Goal: Task Accomplishment & Management: Use online tool/utility

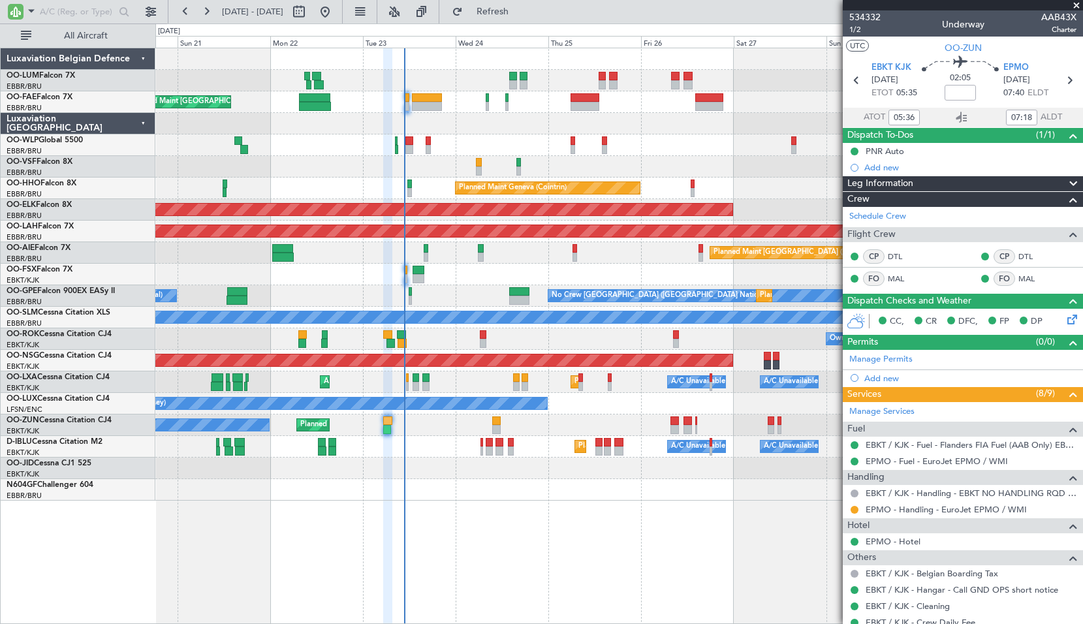
click at [1074, 7] on span at bounding box center [1076, 6] width 13 height 12
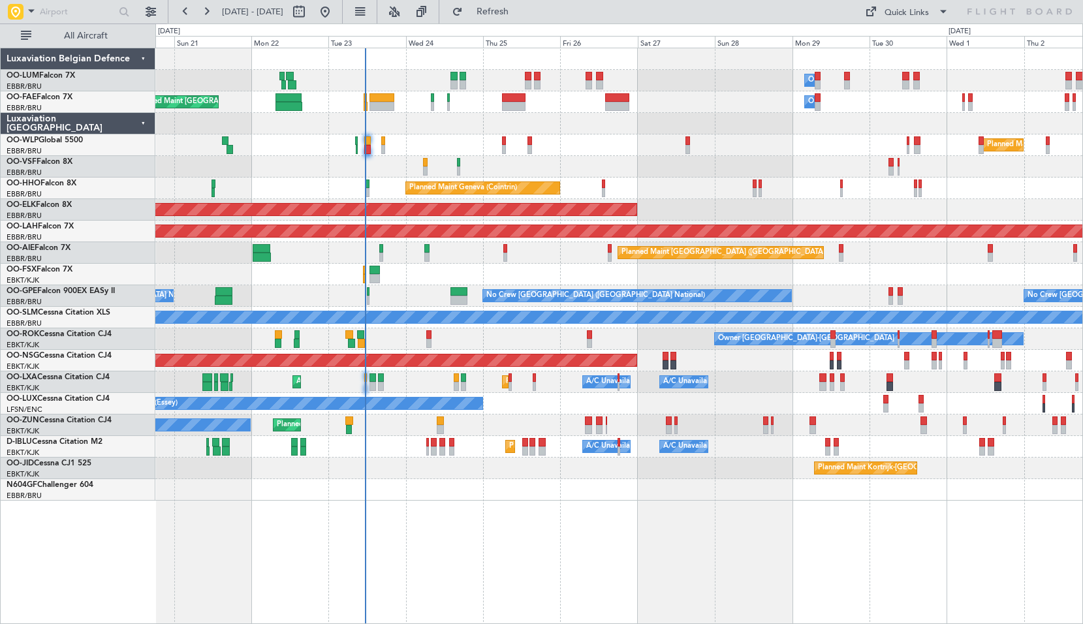
click at [572, 548] on div "Owner Melsbroek Air Base Planned Maint Brussels (Brussels National) Owner Melsb…" at bounding box center [619, 336] width 928 height 576
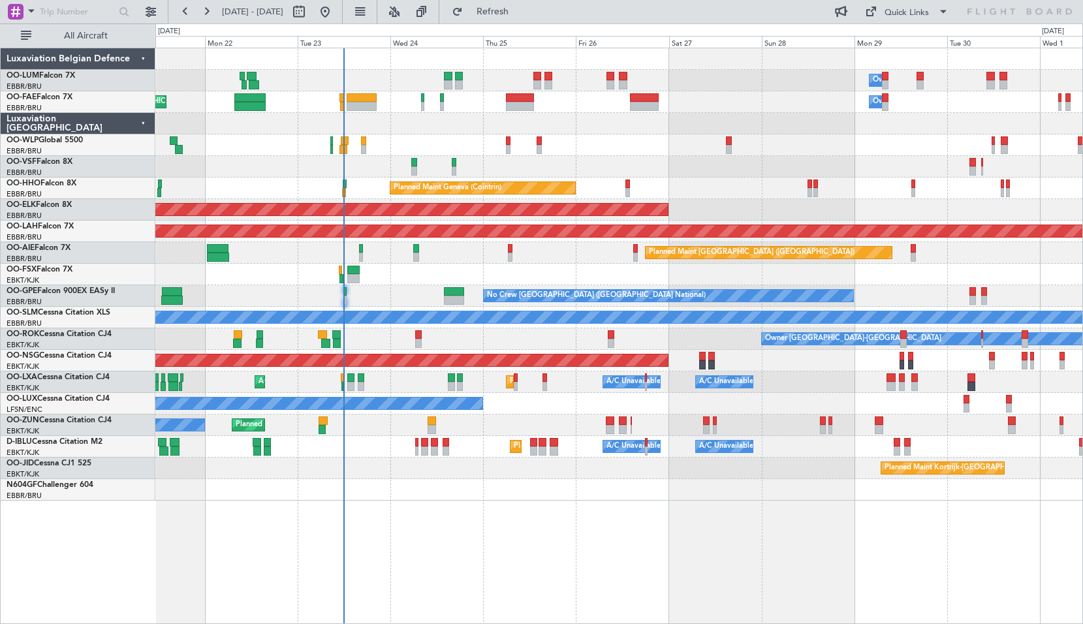
click at [484, 531] on div "Owner Melsbroek Air Base Planned Maint [GEOGRAPHIC_DATA] ([GEOGRAPHIC_DATA]) Pl…" at bounding box center [619, 336] width 928 height 576
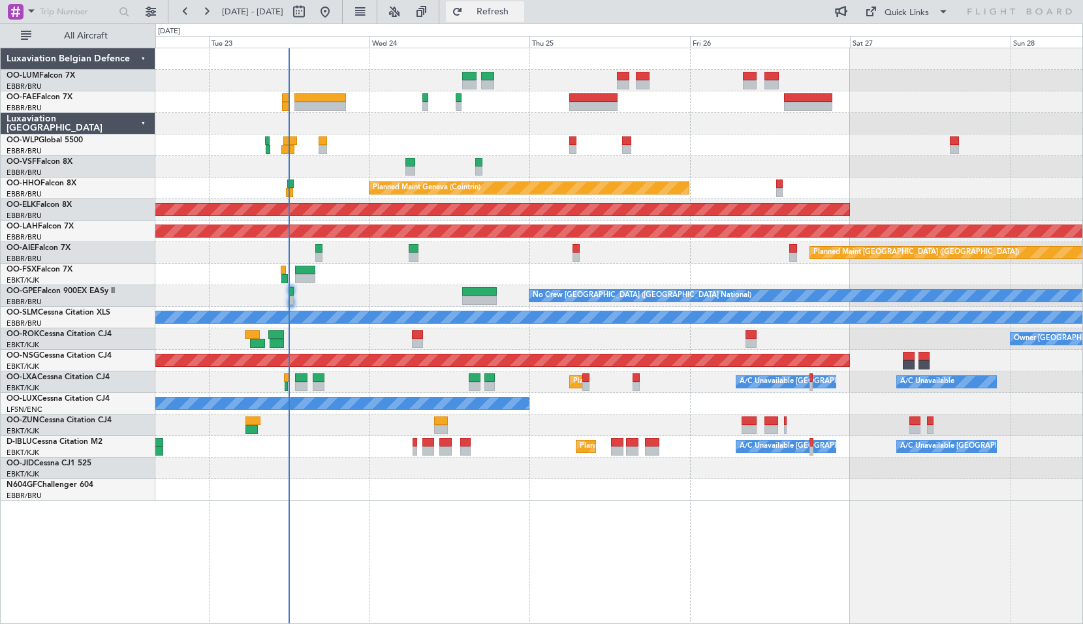
click at [520, 16] on span "Refresh" at bounding box center [492, 11] width 55 height 9
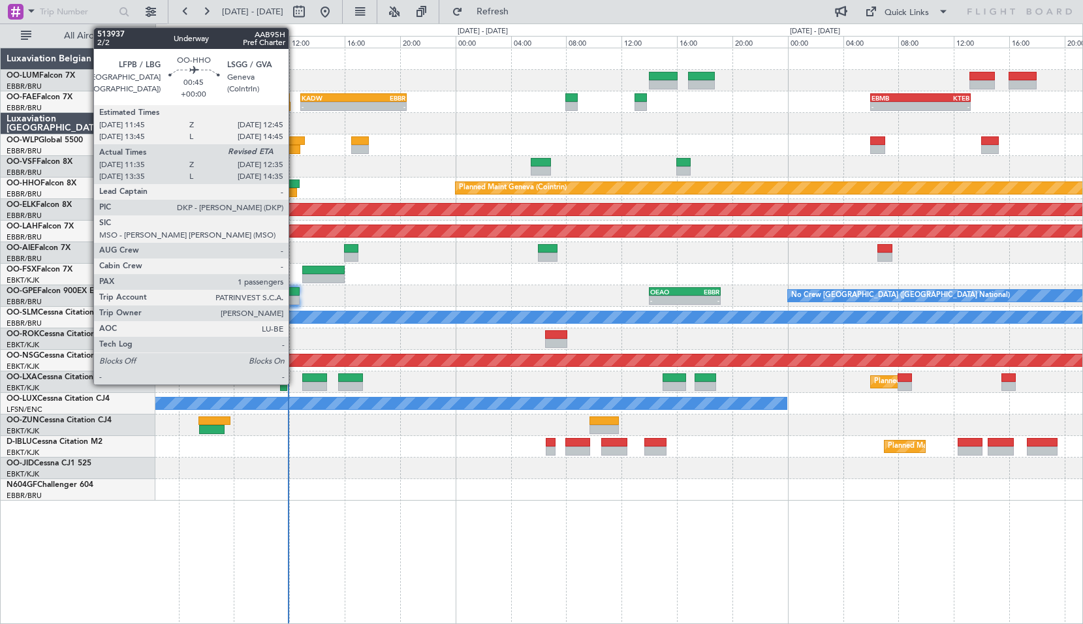
click at [294, 188] on div at bounding box center [290, 192] width 14 height 9
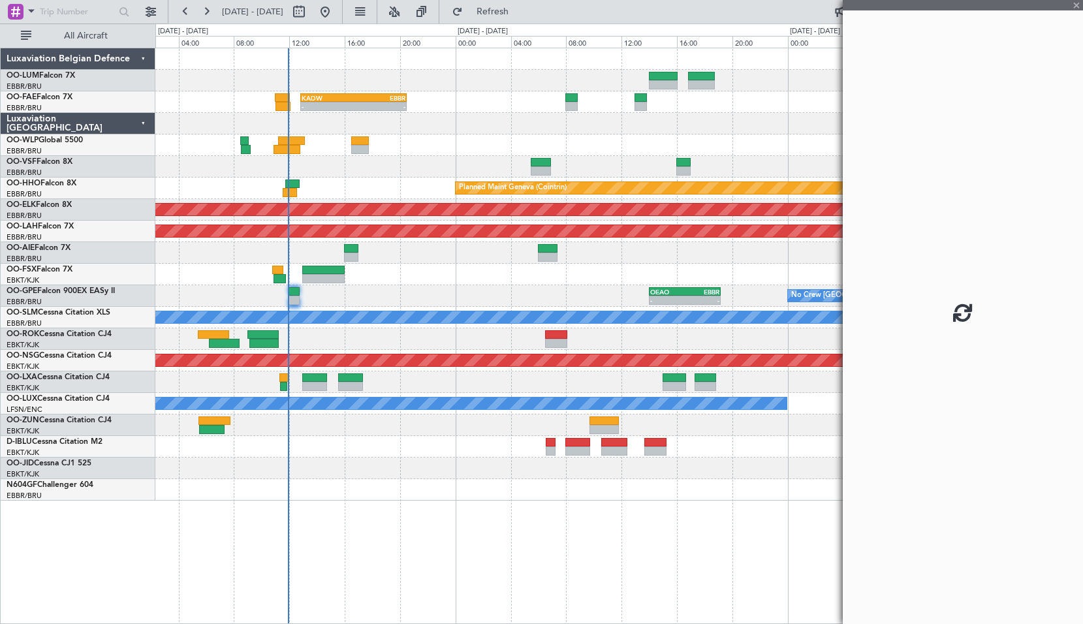
click at [330, 186] on div "Planned Maint Geneva (Cointrin)" at bounding box center [618, 189] width 927 height 22
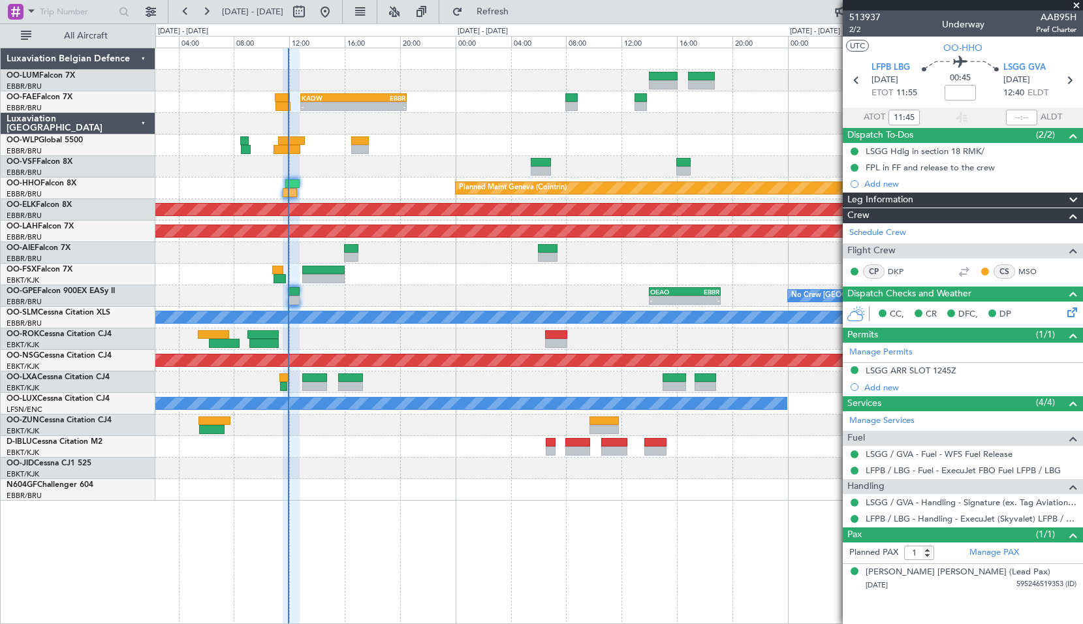
click at [1075, 7] on span at bounding box center [1076, 6] width 13 height 12
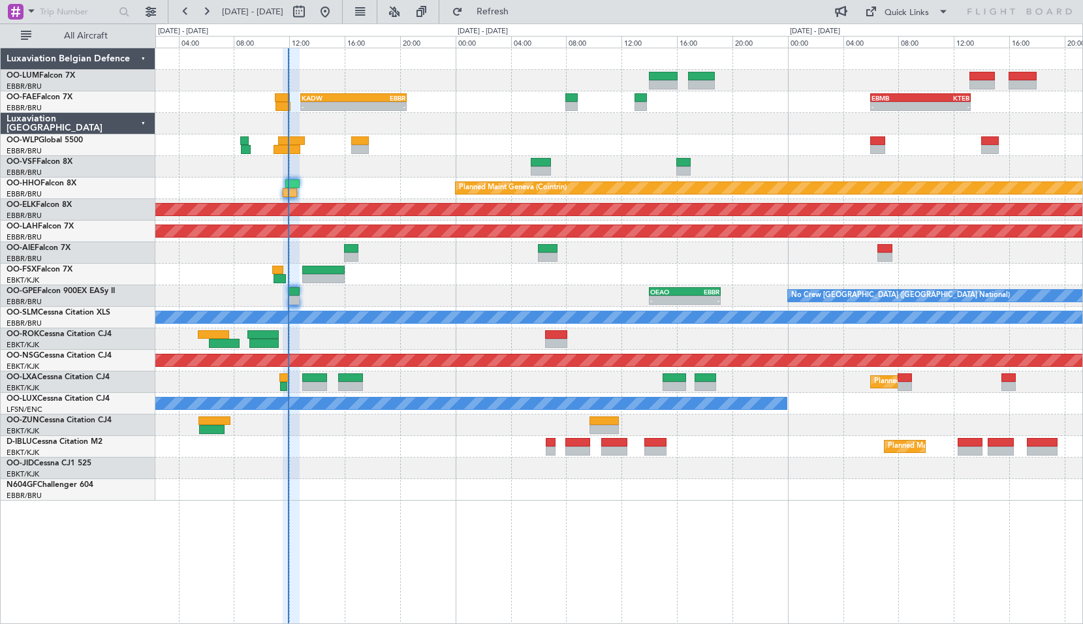
type input "0"
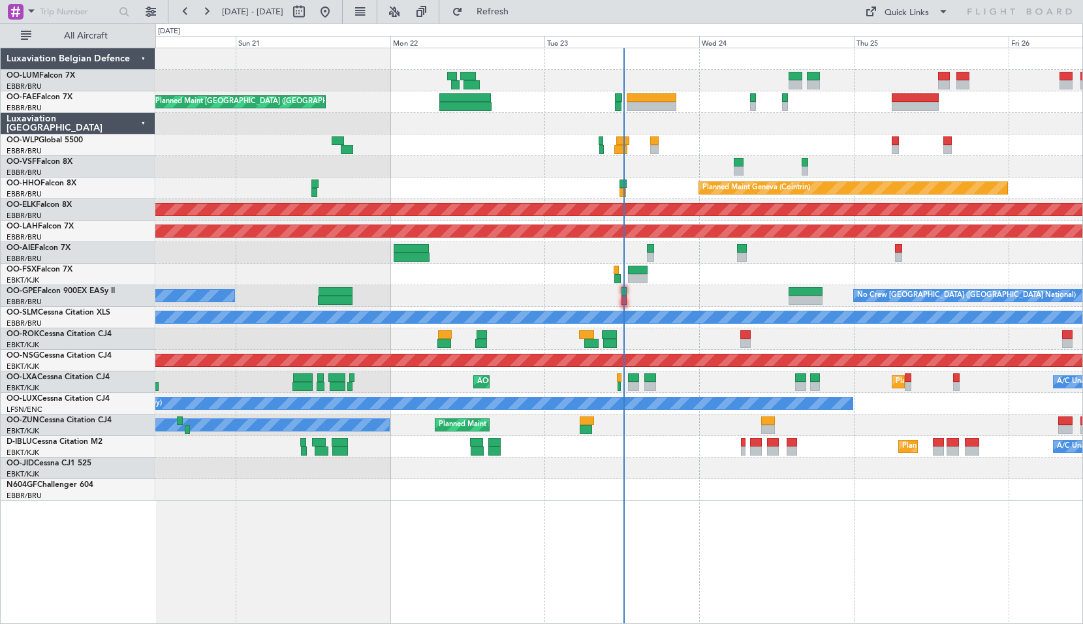
click at [16, 78] on span "OO-LUM" at bounding box center [23, 76] width 33 height 8
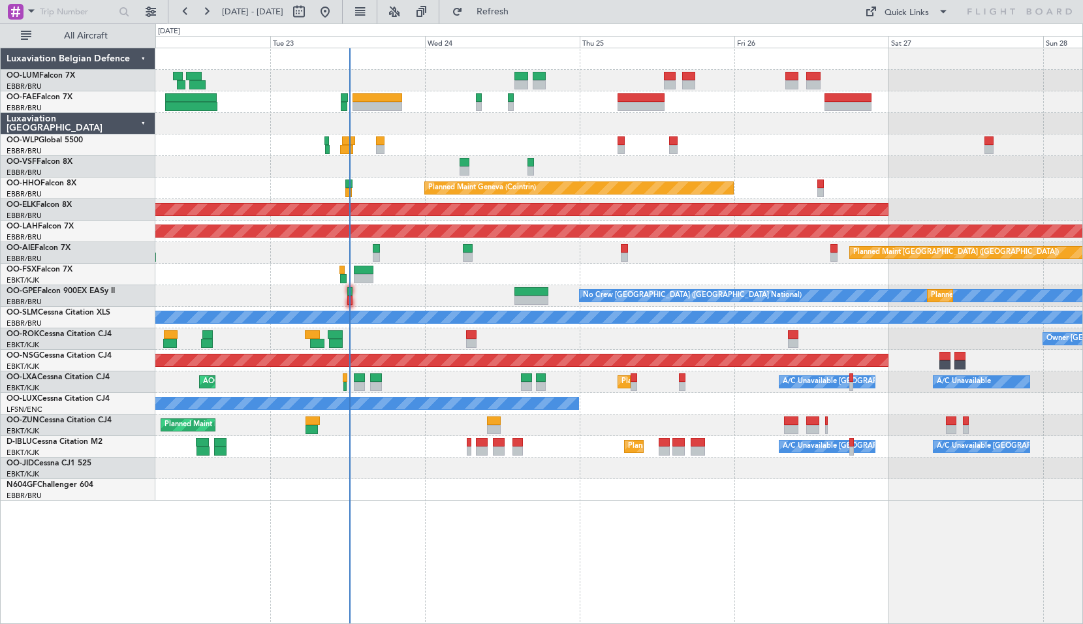
click at [551, 499] on div "Owner Melsbroek Air Base Owner Melsbroek Air Base Planned Maint Brussels (Bruss…" at bounding box center [618, 274] width 927 height 452
click at [520, 15] on span "Refresh" at bounding box center [492, 11] width 55 height 9
click at [27, 14] on span at bounding box center [32, 11] width 16 height 16
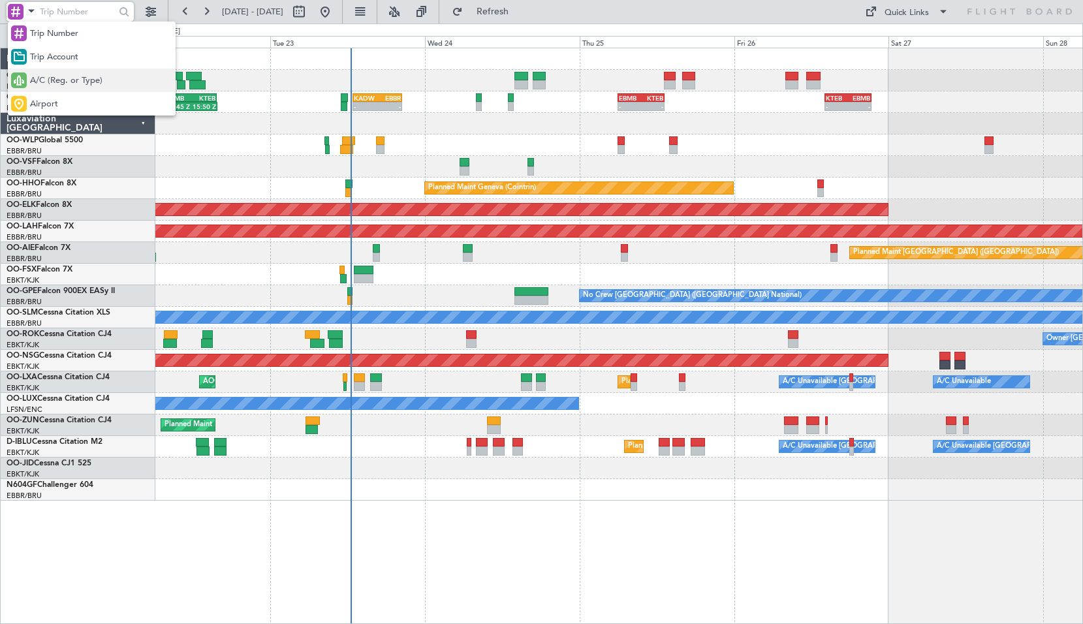
click at [68, 90] on div "A/C (Reg. or Type)" at bounding box center [92, 81] width 168 height 24
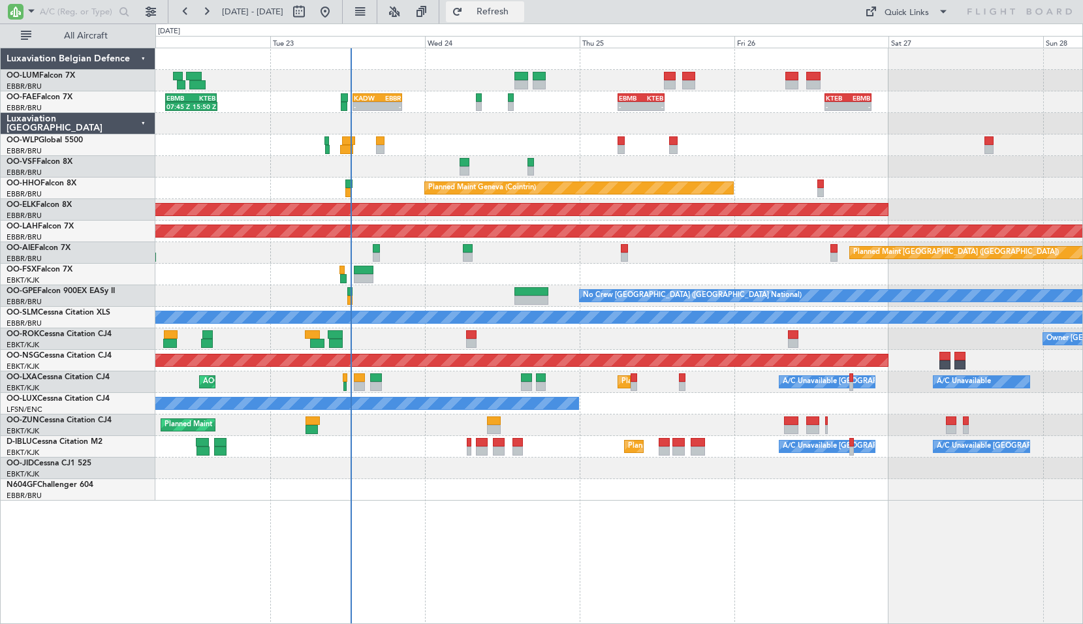
click at [524, 22] on button "Refresh" at bounding box center [485, 11] width 78 height 21
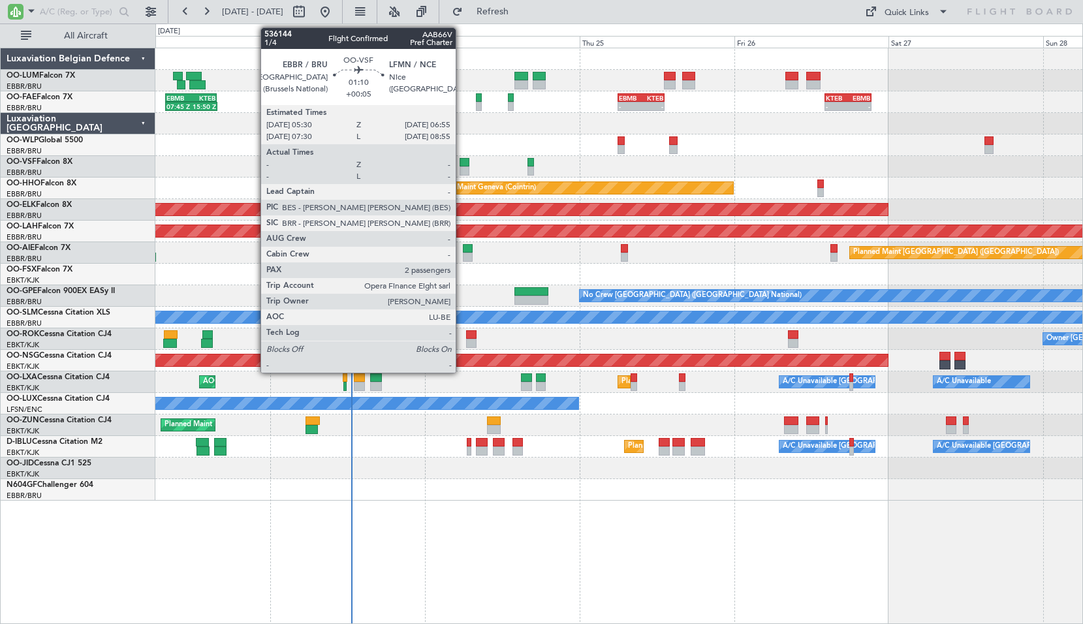
click at [462, 165] on div at bounding box center [464, 162] width 9 height 9
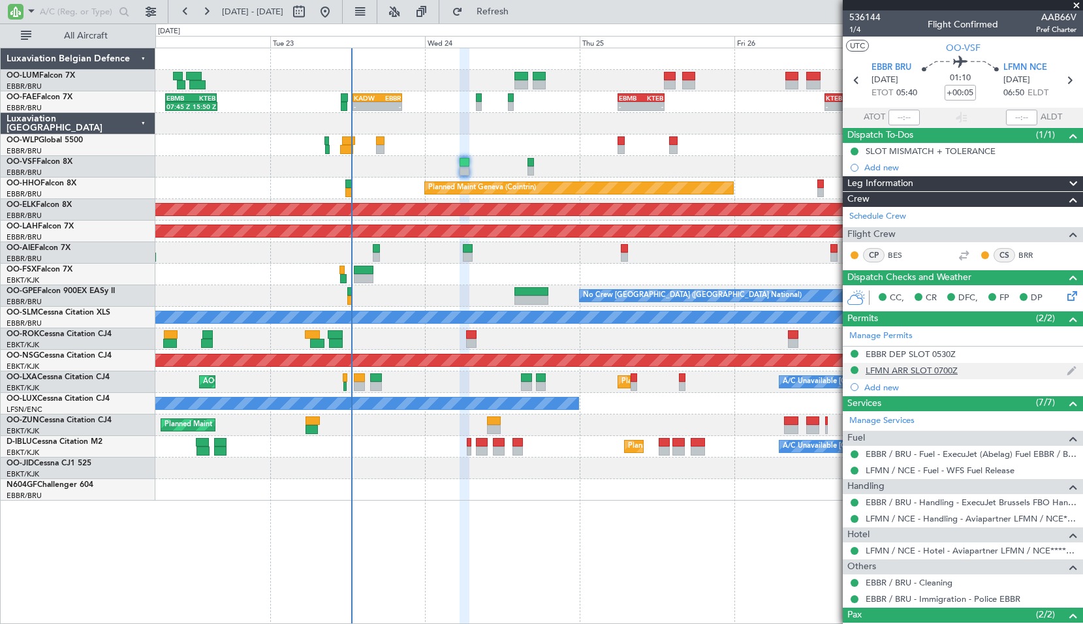
scroll to position [65, 0]
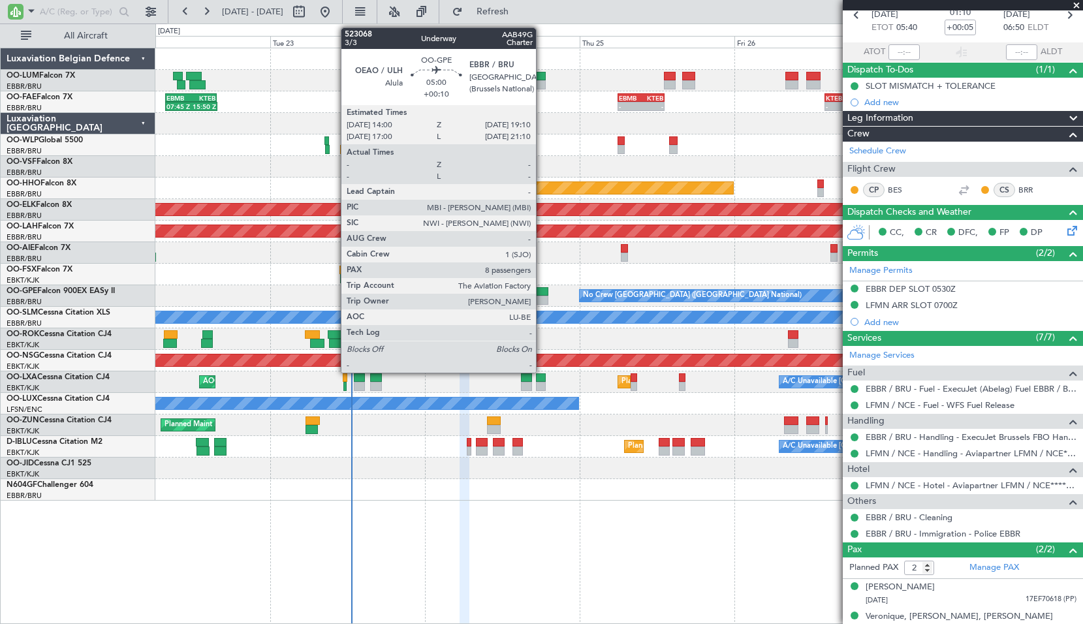
click at [542, 291] on div at bounding box center [530, 291] width 33 height 9
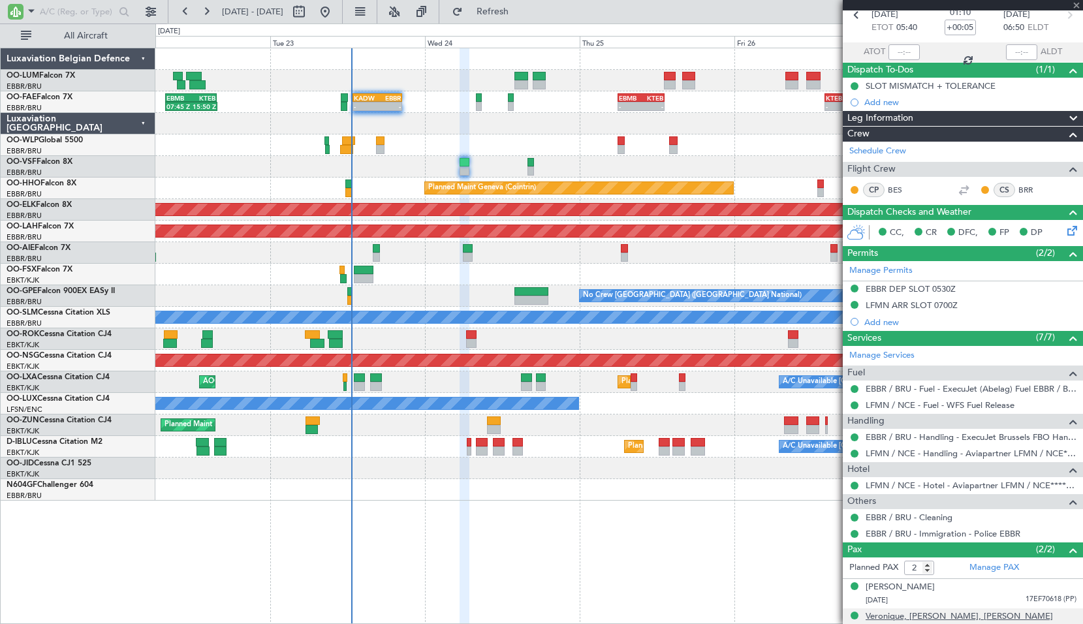
type input "+00:10"
type input "8"
